Goal: Check status: Check status

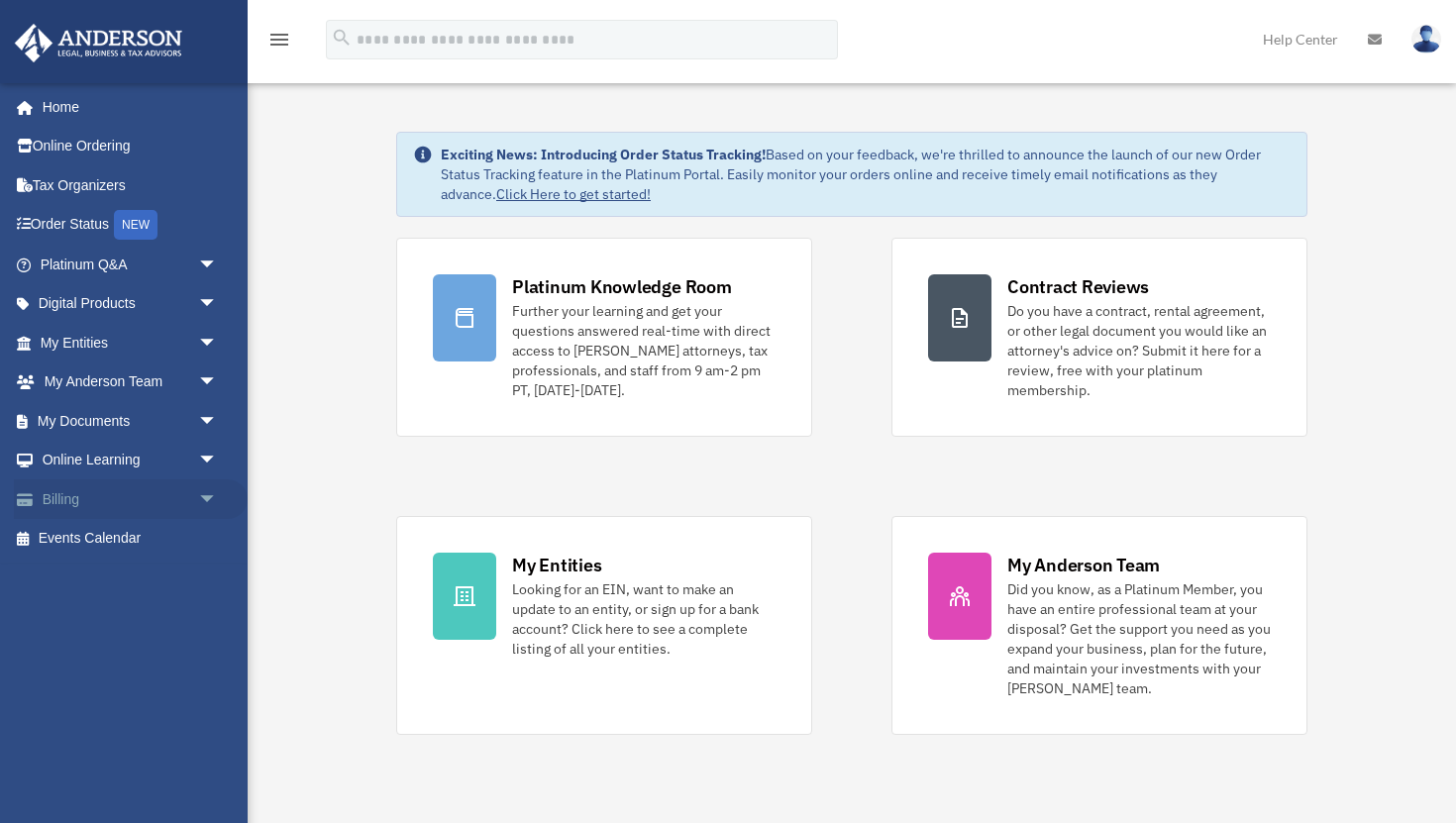
click at [211, 493] on span "arrow_drop_down" at bounding box center [218, 499] width 40 height 41
click at [144, 578] on link "Past Invoices" at bounding box center [138, 579] width 220 height 40
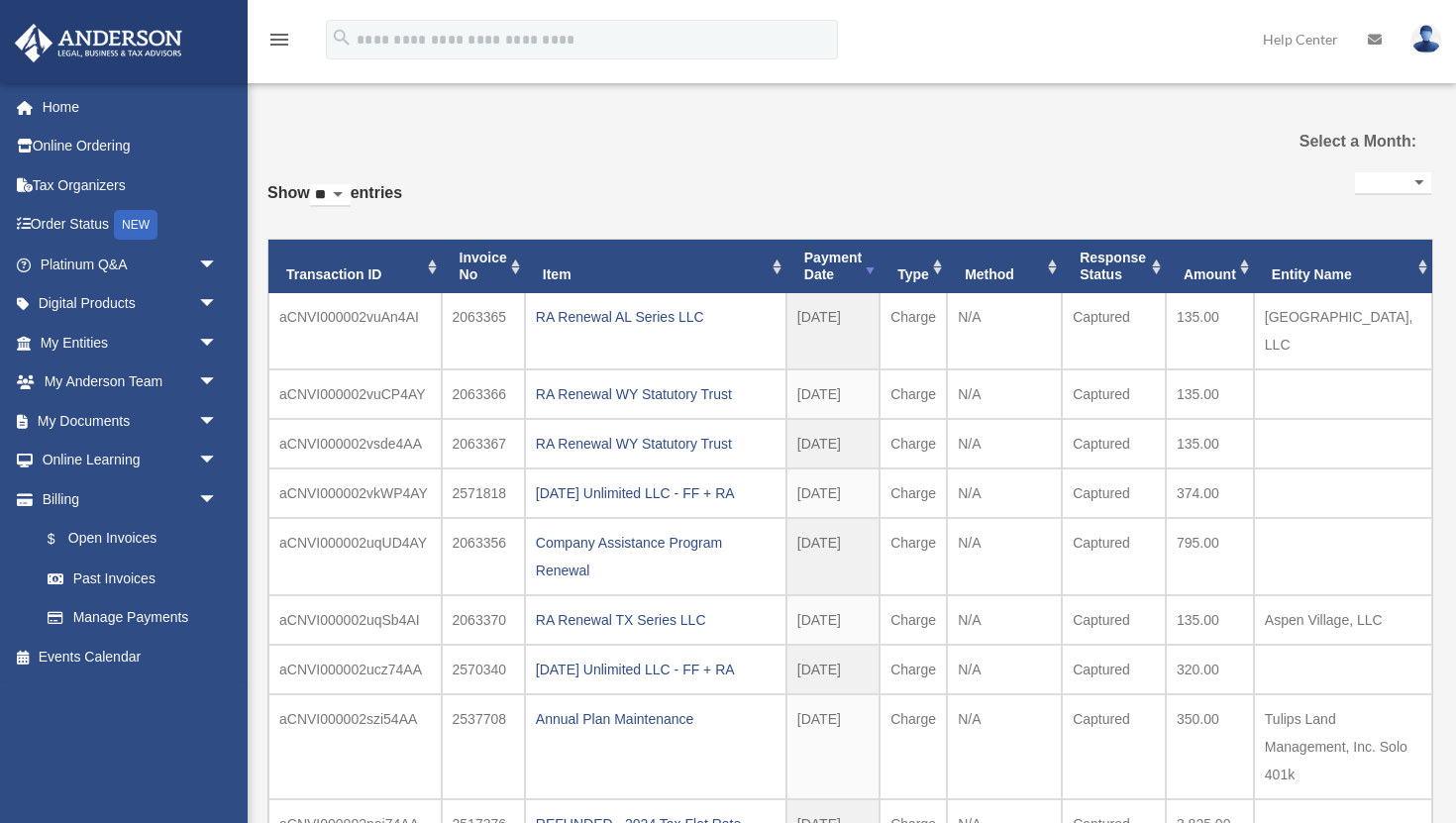
select select
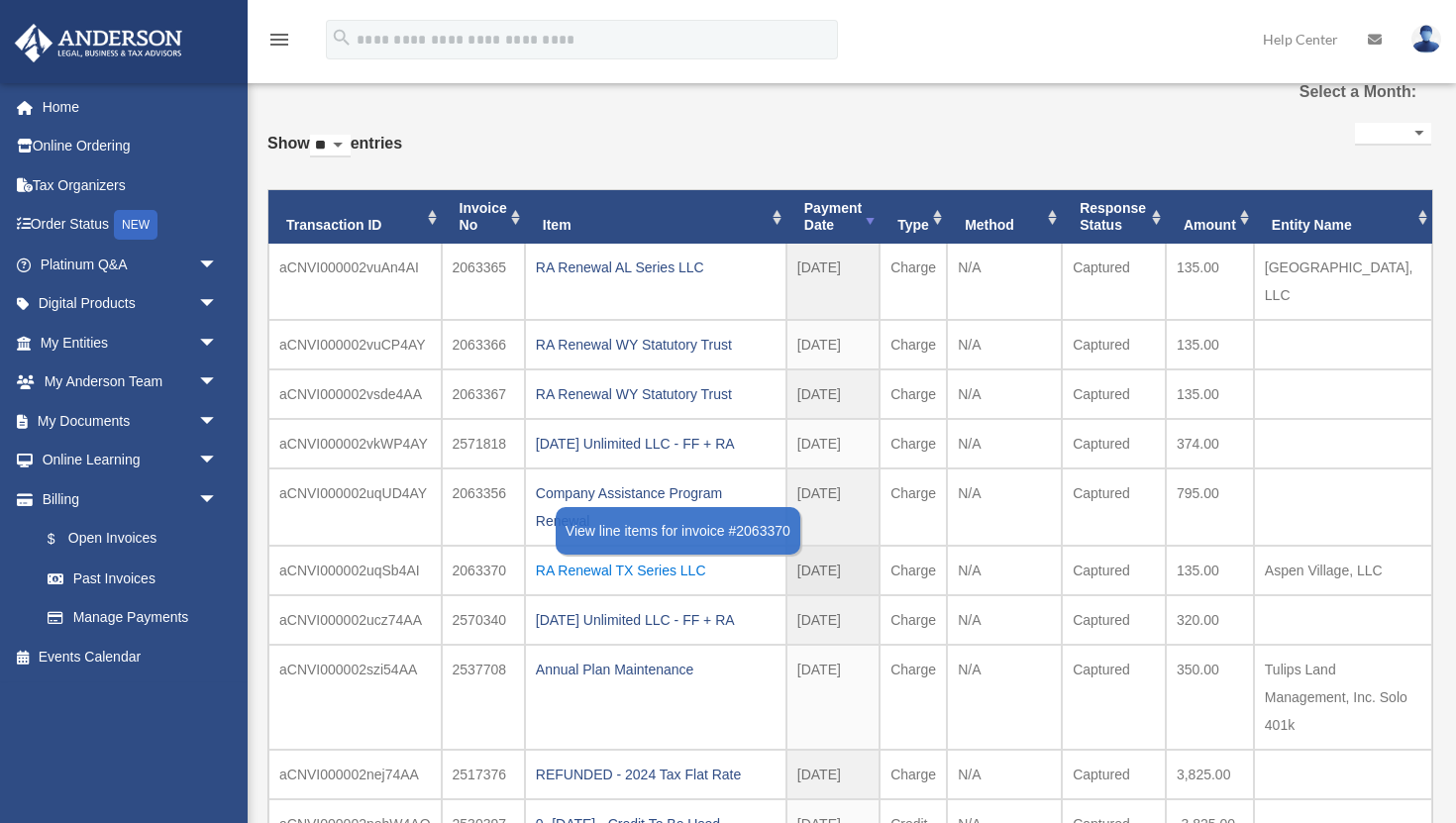
click at [621, 557] on div "RA Renewal TX Series LLC" at bounding box center [656, 571] width 240 height 28
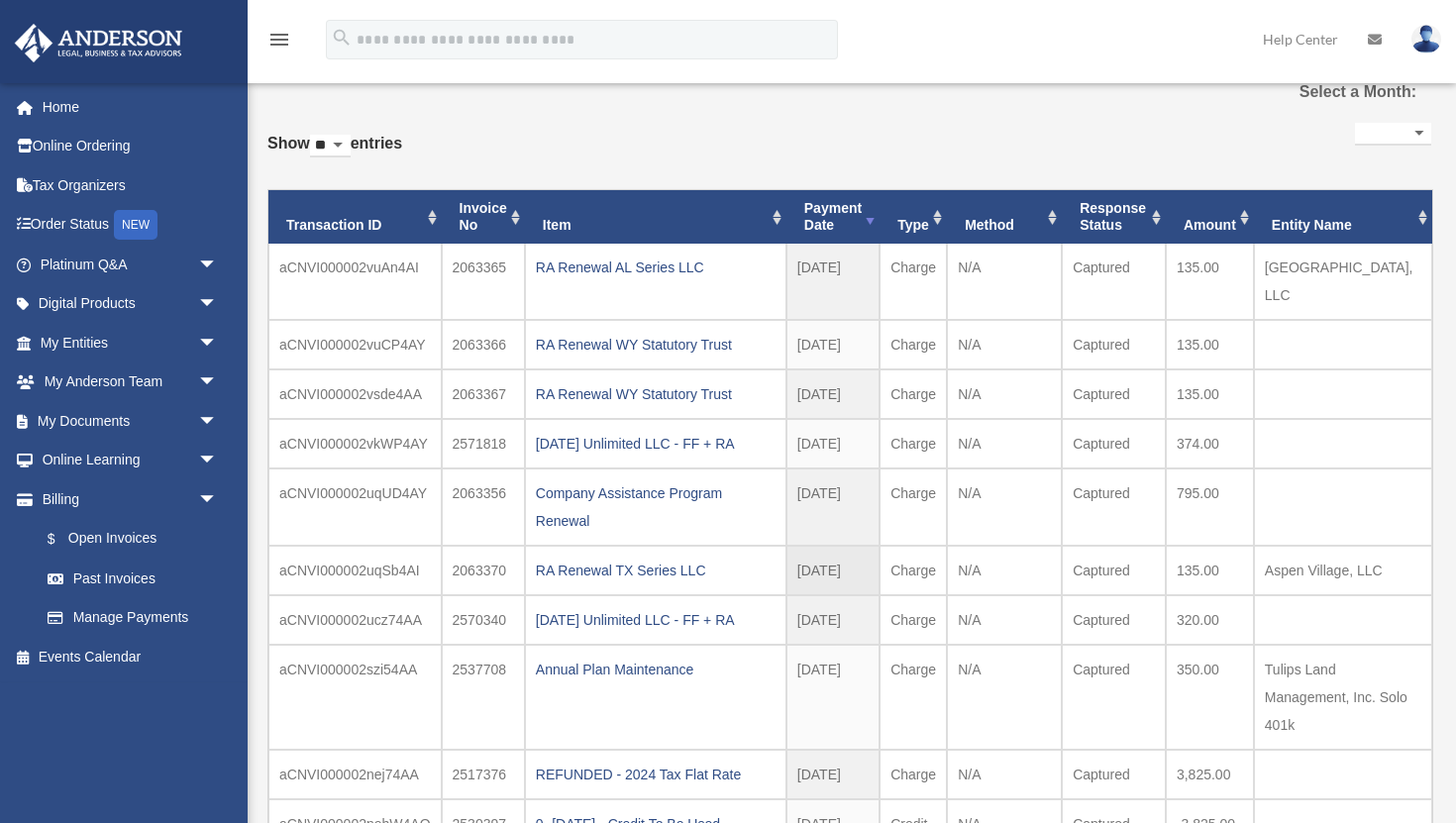
drag, startPoint x: 1271, startPoint y: 541, endPoint x: 1387, endPoint y: 541, distance: 116.0
click at [1387, 546] on td "Aspen Village, LLC" at bounding box center [1342, 571] width 178 height 50
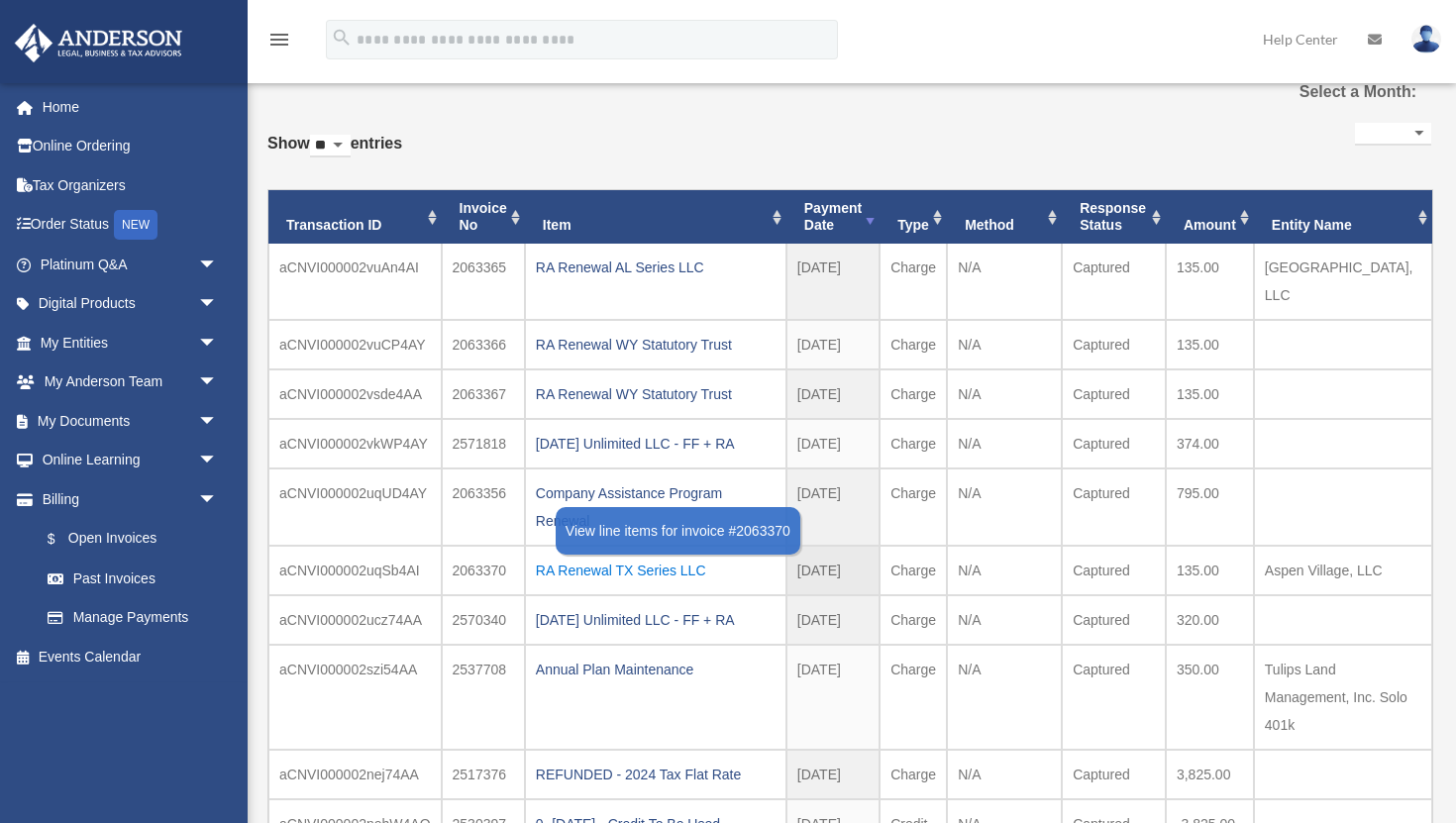
copy td "Aspen Village, LLC"
click at [679, 557] on div "RA Renewal TX Series LLC" at bounding box center [656, 571] width 240 height 28
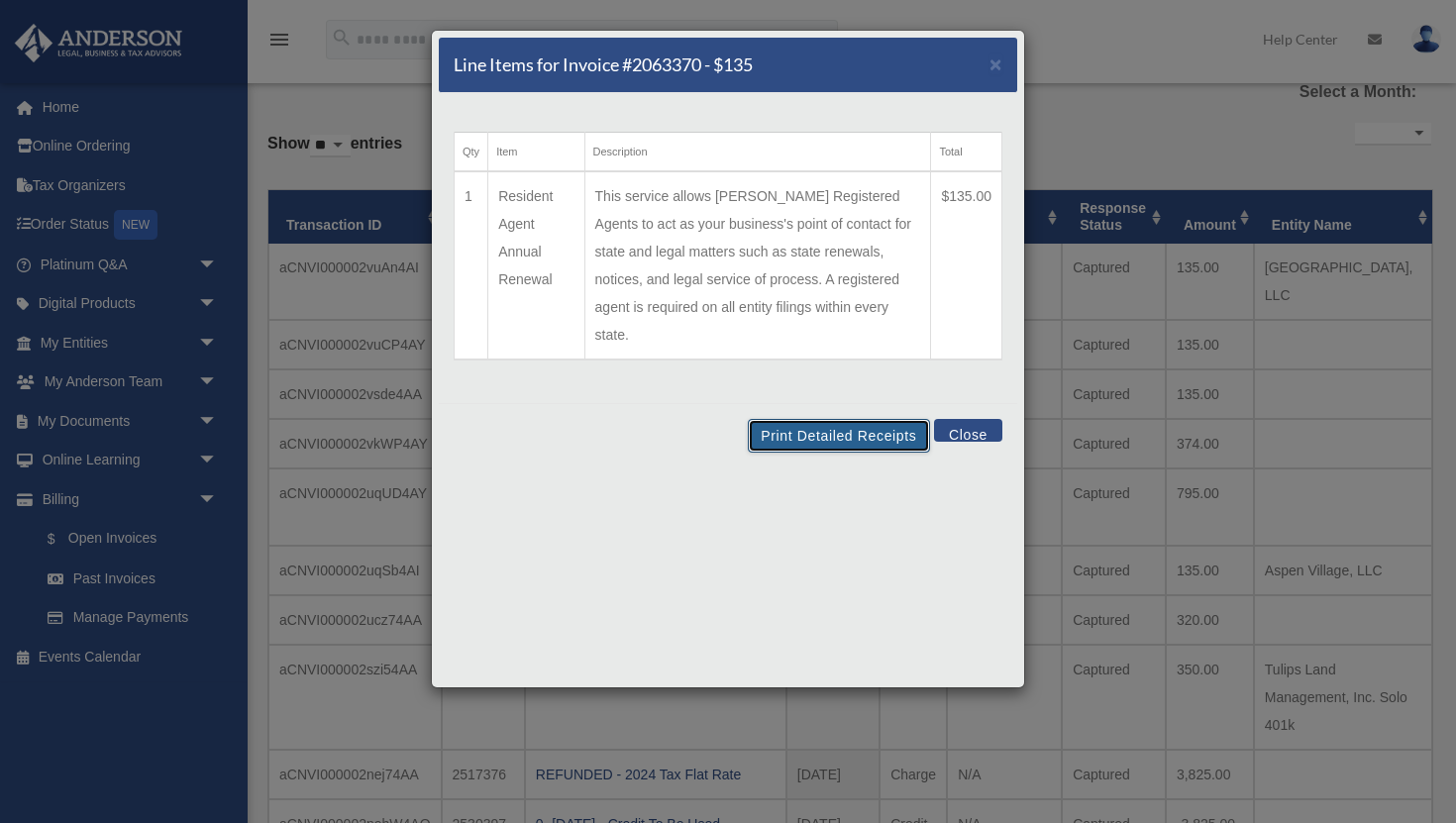
click at [815, 418] on button "Print Detailed Receipts" at bounding box center [838, 435] width 181 height 34
click at [981, 418] on button "Close" at bounding box center [968, 429] width 69 height 23
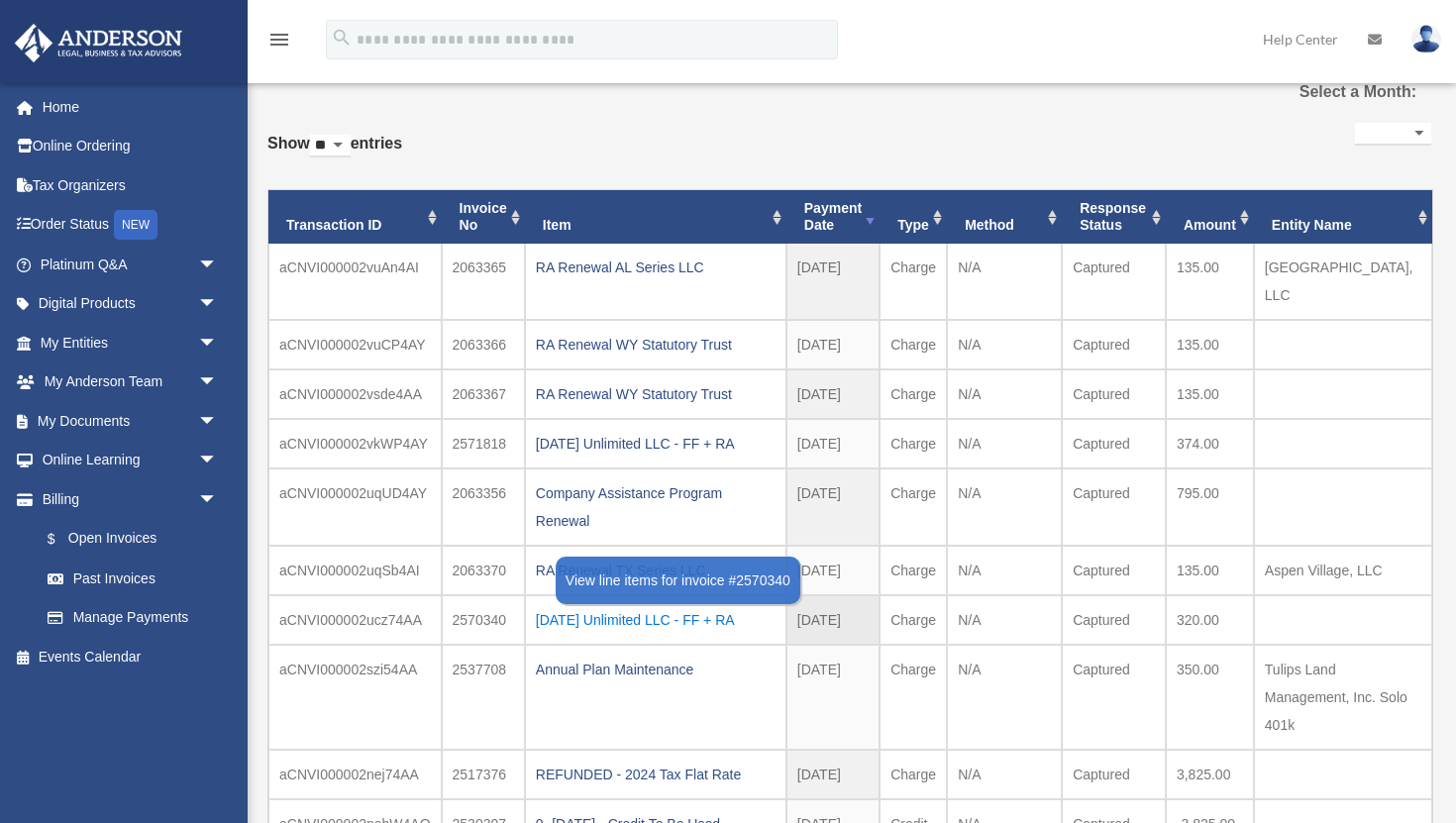
click at [639, 606] on div "[DATE] Unlimited LLC - FF + RA" at bounding box center [656, 620] width 240 height 28
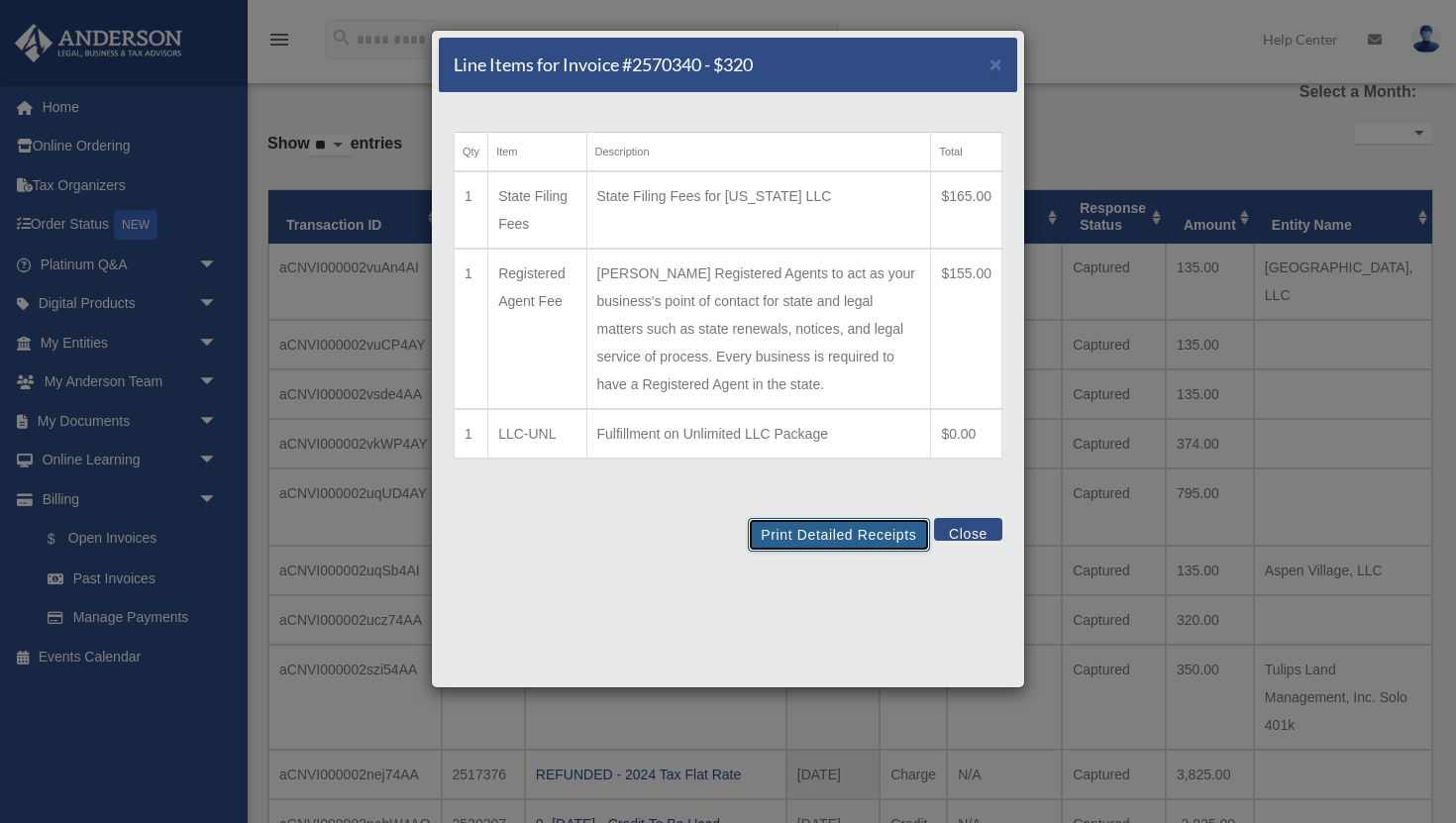
click at [865, 535] on button "Print Detailed Receipts" at bounding box center [838, 535] width 181 height 34
click at [966, 539] on button "Close" at bounding box center [968, 529] width 69 height 23
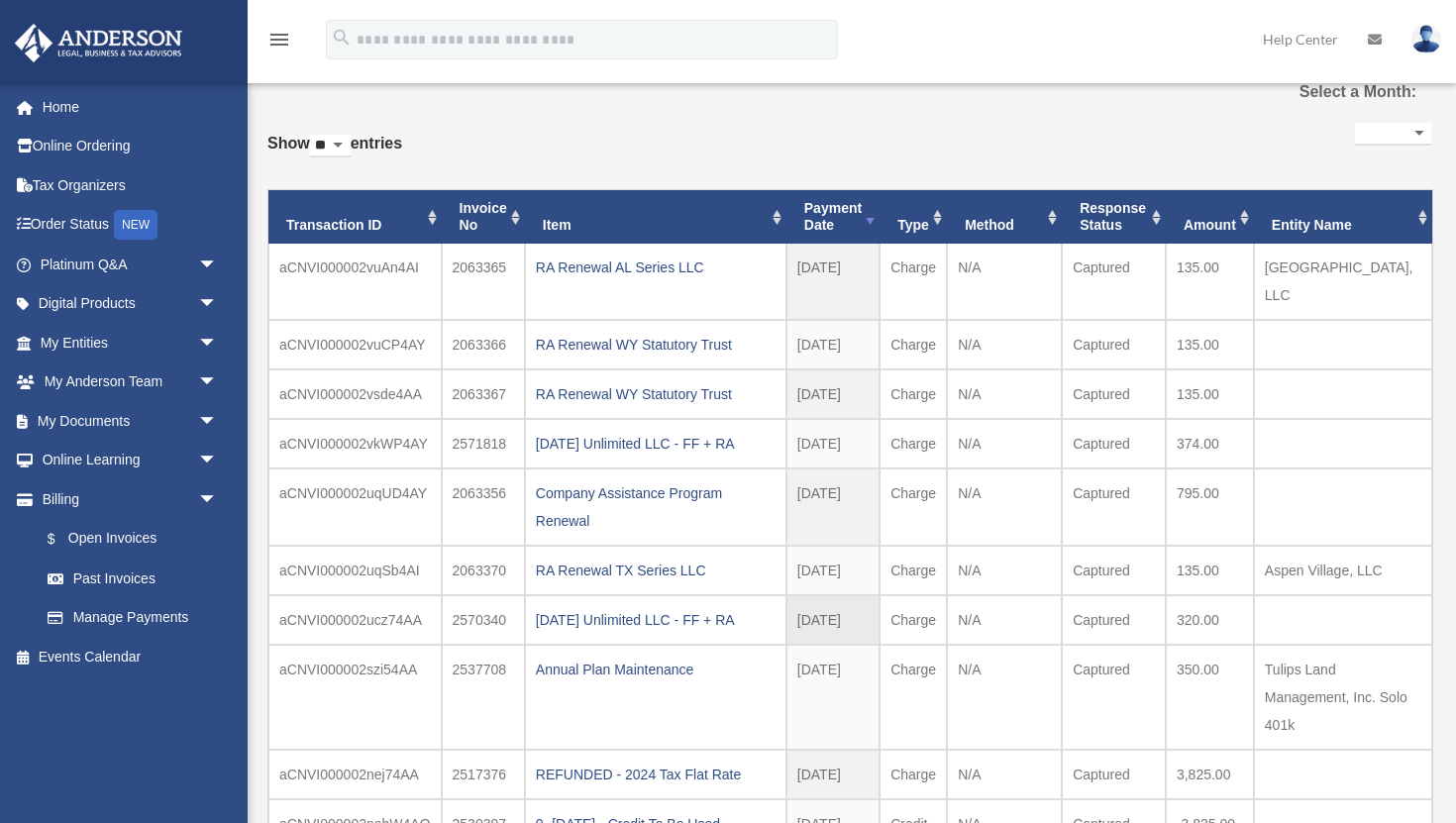
click at [793, 600] on td "[DATE]" at bounding box center [832, 620] width 93 height 50
click at [854, 372] on td "[DATE]" at bounding box center [832, 395] width 93 height 50
click at [848, 418] on td "[DATE]" at bounding box center [832, 443] width 93 height 50
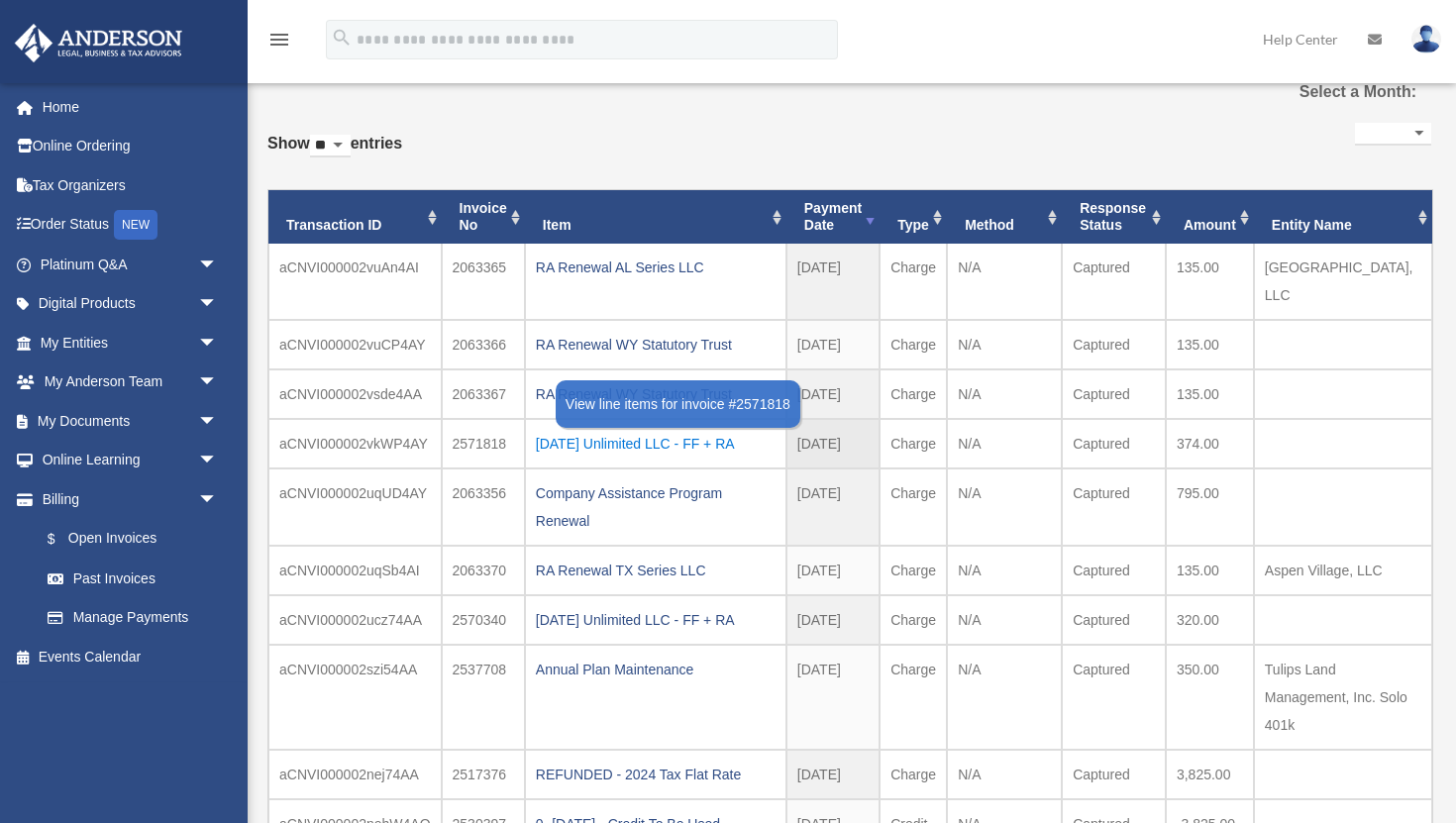
click at [688, 429] on div "[DATE] Unlimited LLC - FF + RA" at bounding box center [656, 443] width 240 height 28
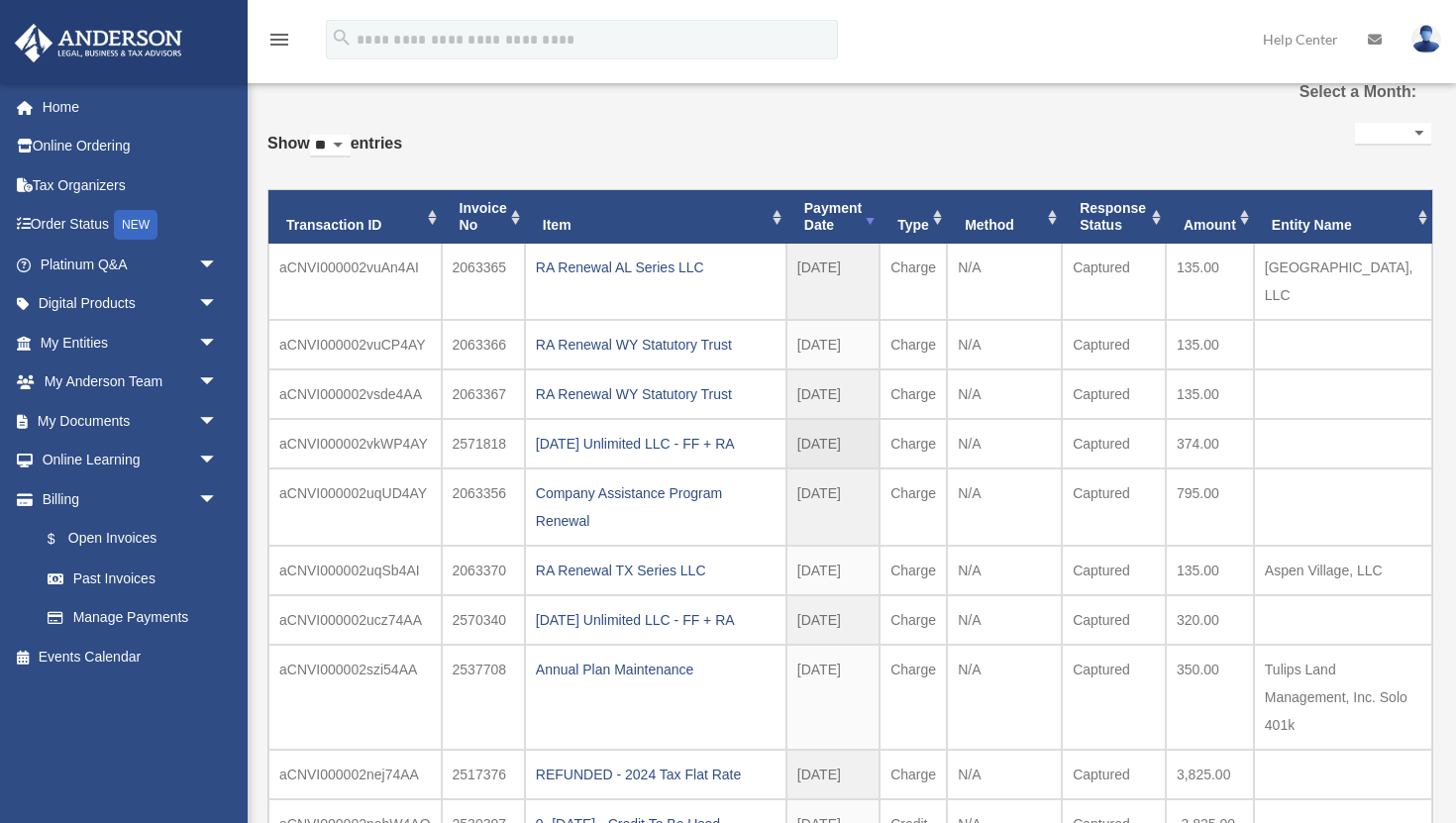
click at [1191, 418] on td "374.00" at bounding box center [1210, 443] width 88 height 50
copy td "374.00"
click at [855, 372] on td "[DATE]" at bounding box center [832, 395] width 93 height 50
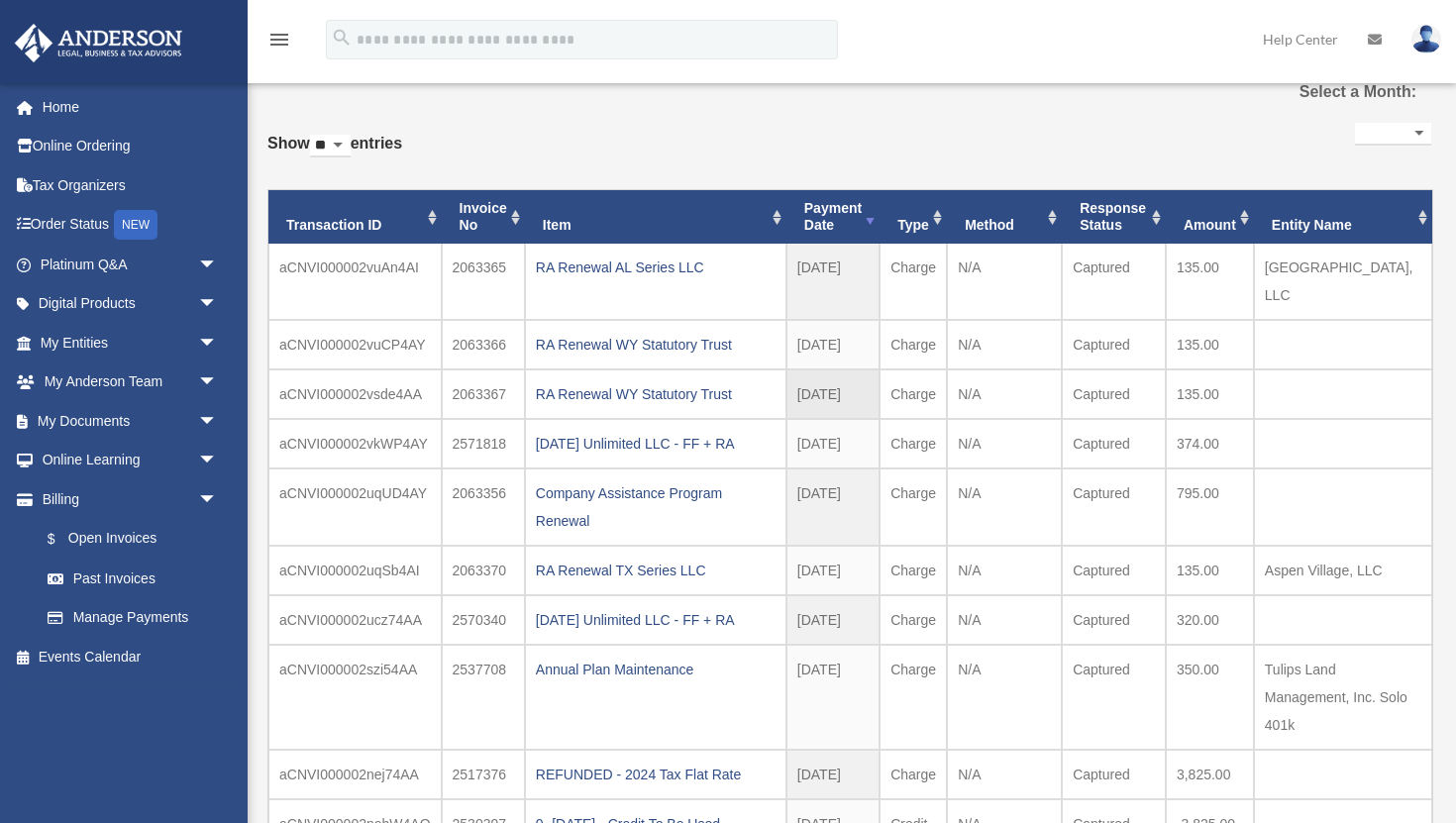
click at [855, 372] on td "[DATE]" at bounding box center [832, 395] width 93 height 50
click at [880, 378] on td "[DATE]" at bounding box center [832, 395] width 93 height 50
